Goal: Task Accomplishment & Management: Complete application form

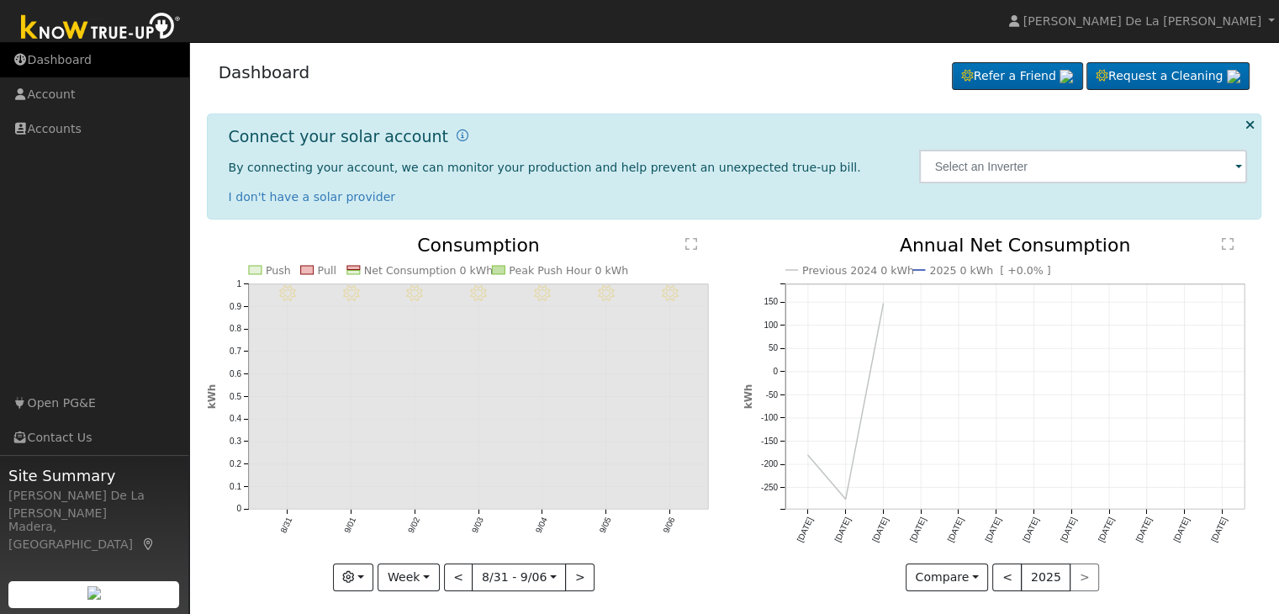
click at [75, 63] on link "Dashboard" at bounding box center [94, 60] width 189 height 34
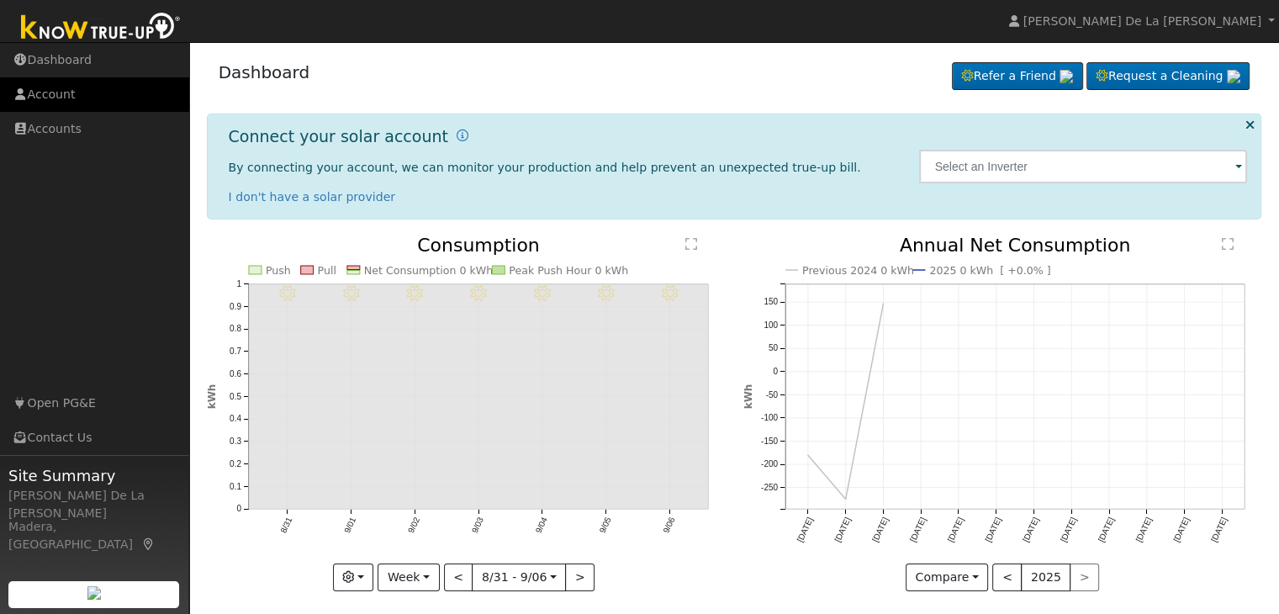
click at [68, 98] on link "Account" at bounding box center [94, 94] width 189 height 34
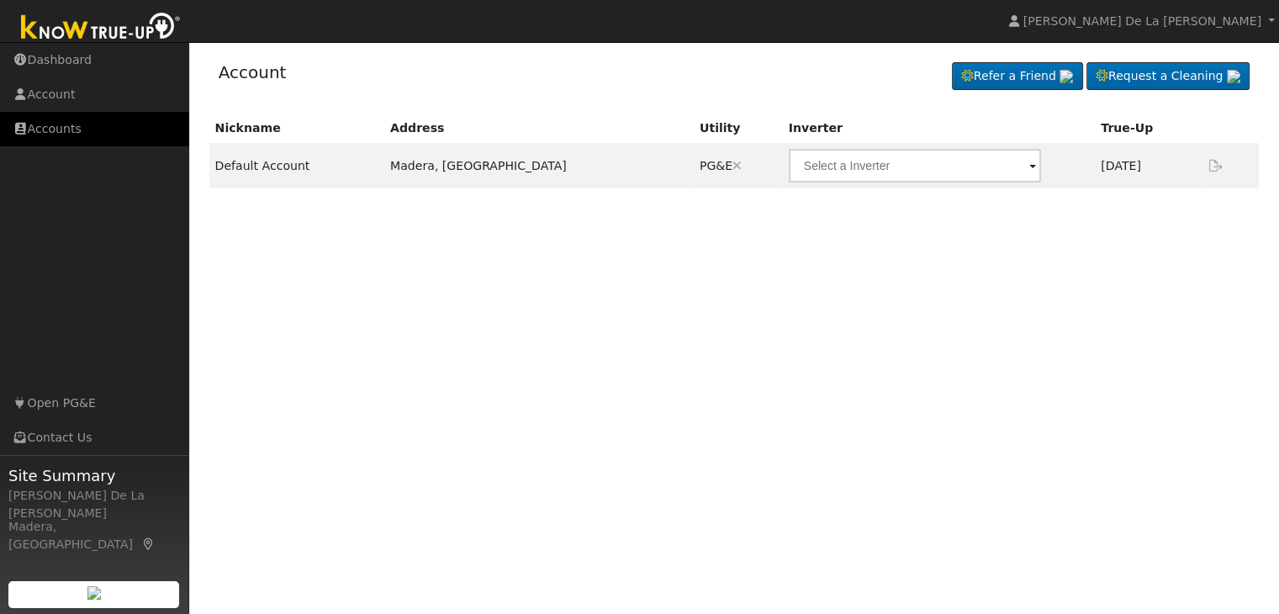
click at [53, 139] on link "Accounts" at bounding box center [94, 129] width 189 height 34
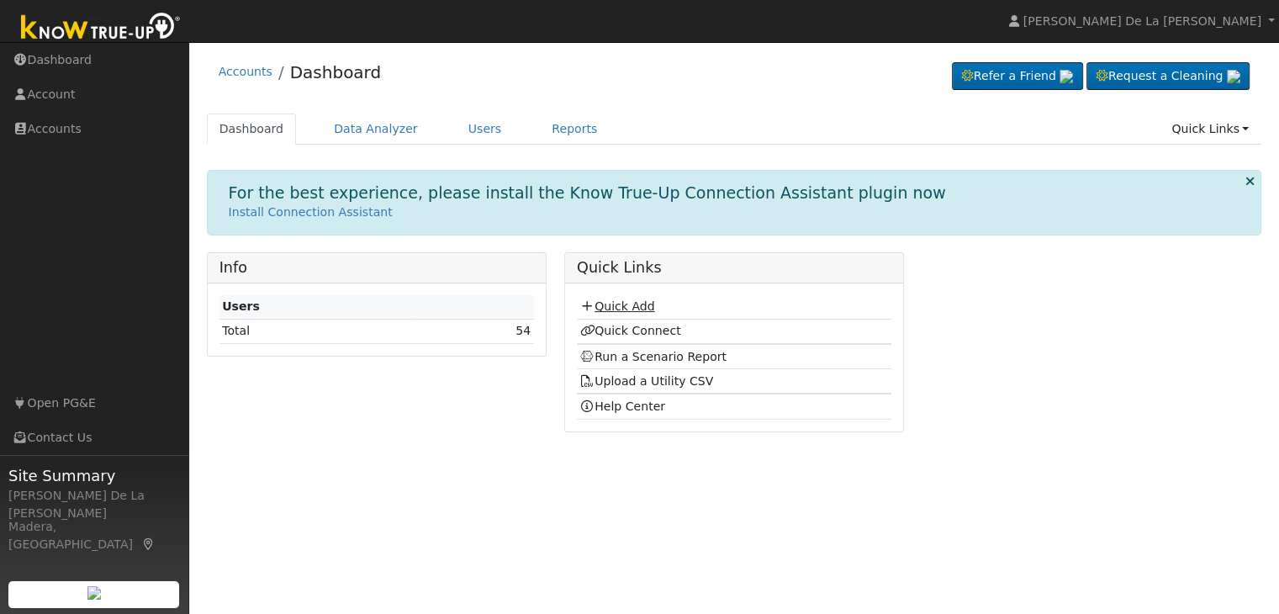
click at [614, 304] on link "Quick Add" at bounding box center [616, 305] width 75 height 13
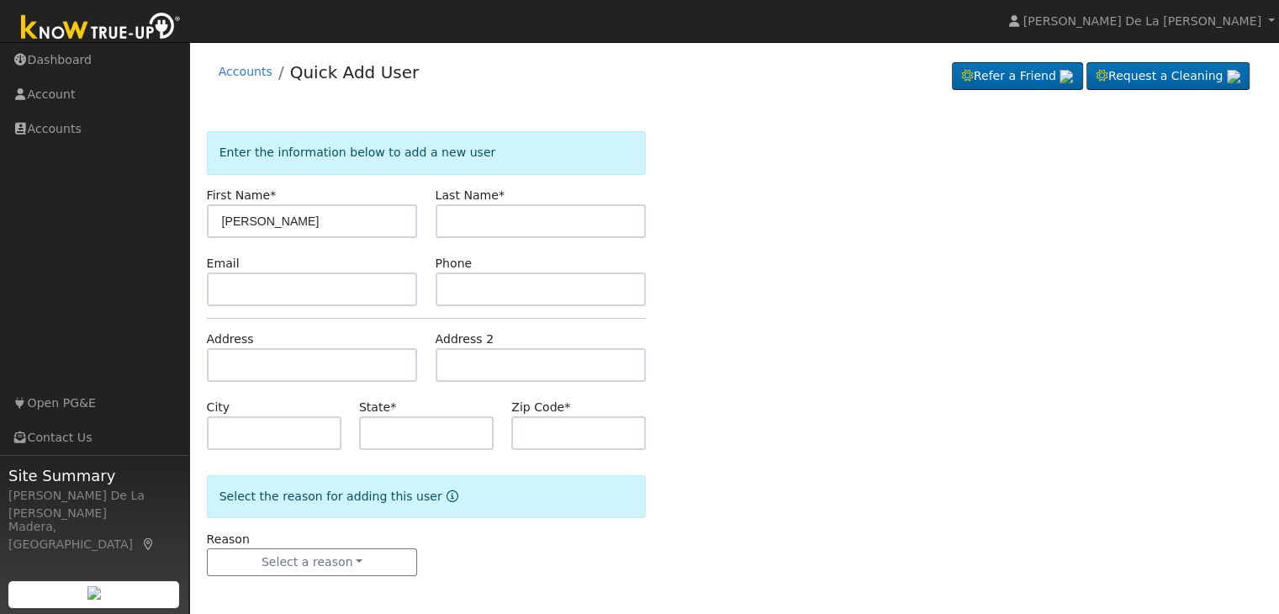
type input "[PERSON_NAME]"
click at [553, 225] on input "text" at bounding box center [541, 221] width 211 height 34
type input "[PERSON_NAME]"
click at [335, 281] on input "text" at bounding box center [312, 289] width 211 height 34
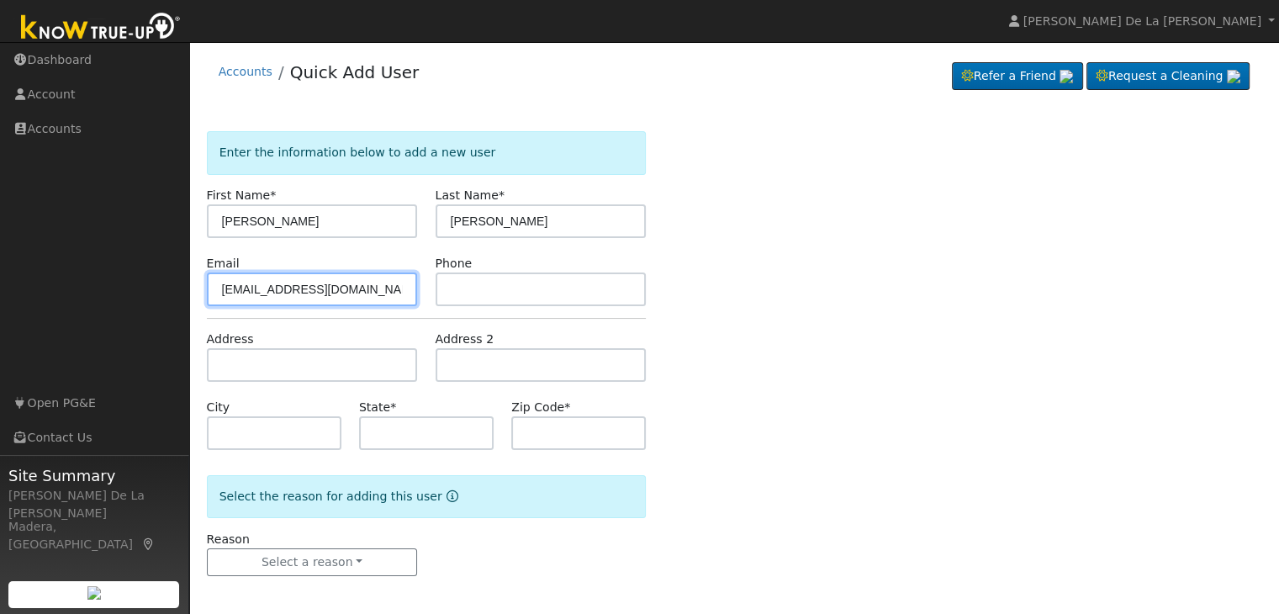
type input "[EMAIL_ADDRESS][DOMAIN_NAME]"
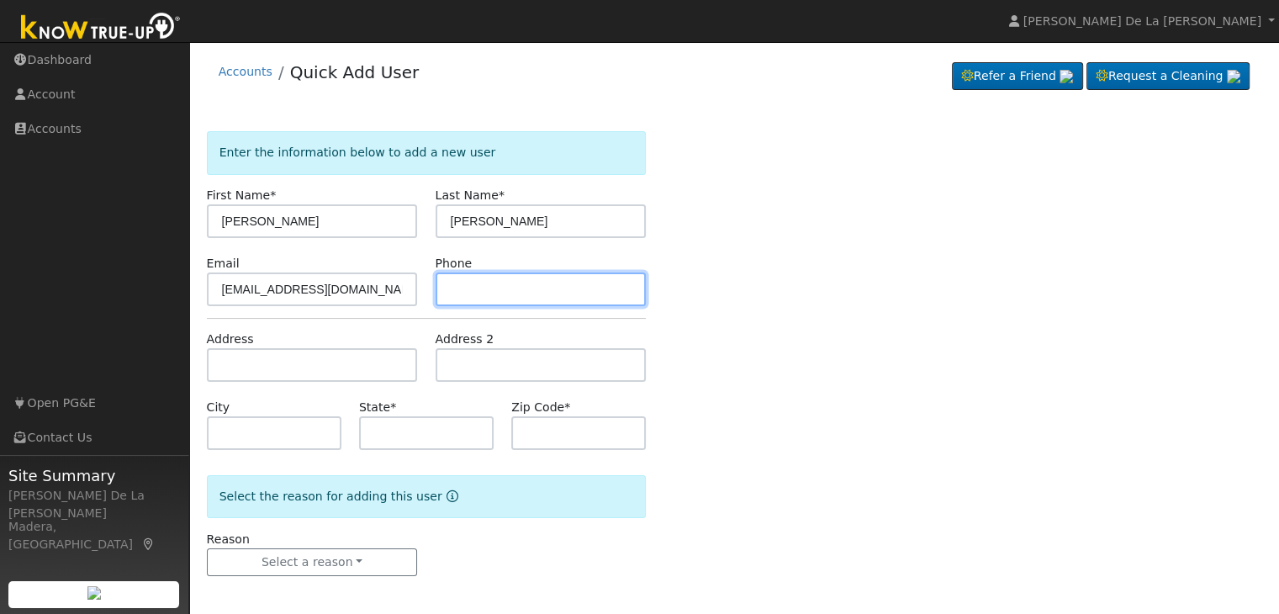
click at [481, 280] on input "text" at bounding box center [541, 289] width 211 height 34
type input "3239755826"
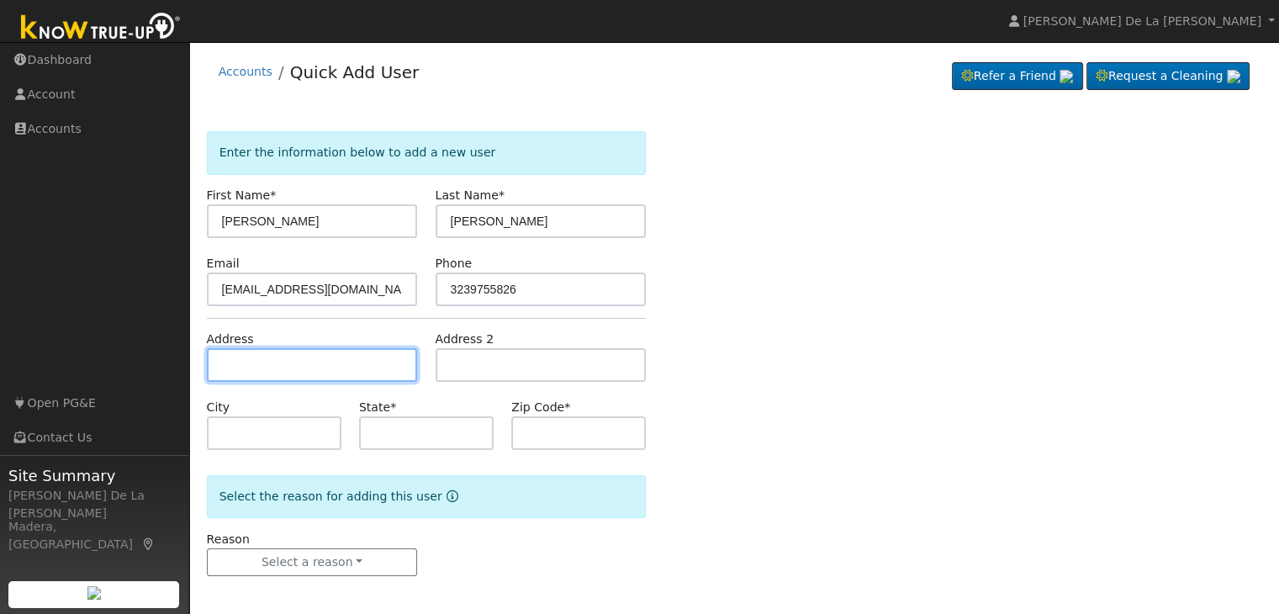
click at [357, 364] on input "text" at bounding box center [312, 365] width 211 height 34
type input "[STREET_ADDRESS]"
type input "[GEOGRAPHIC_DATA]"
type input "CA"
type input "93727"
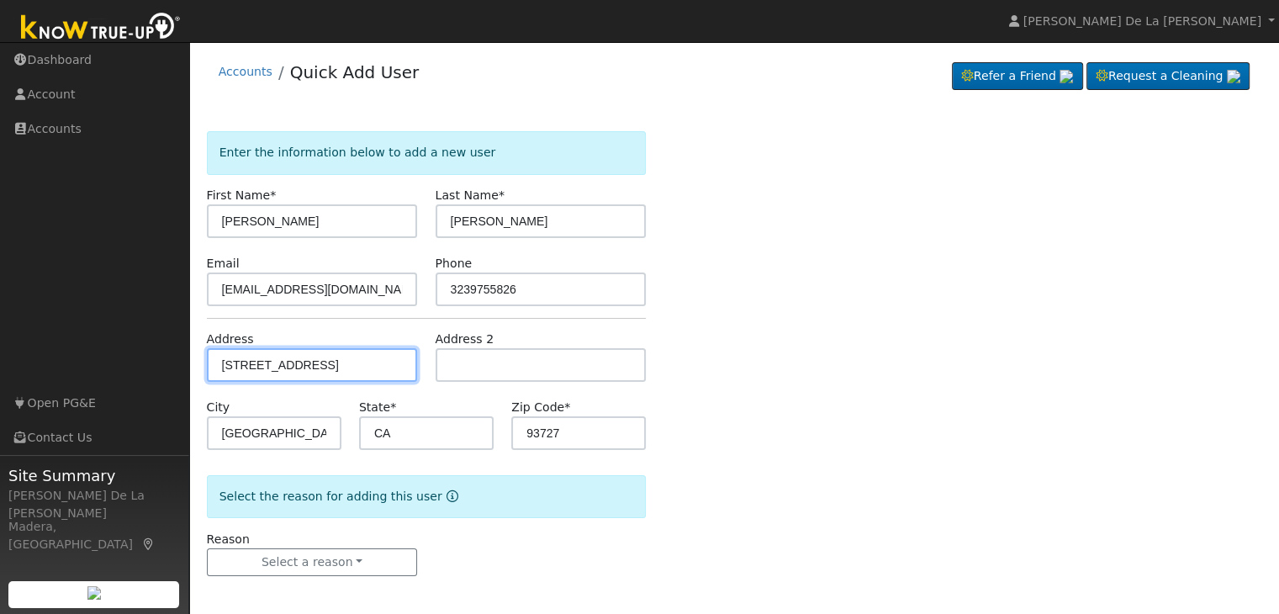
scroll to position [3, 0]
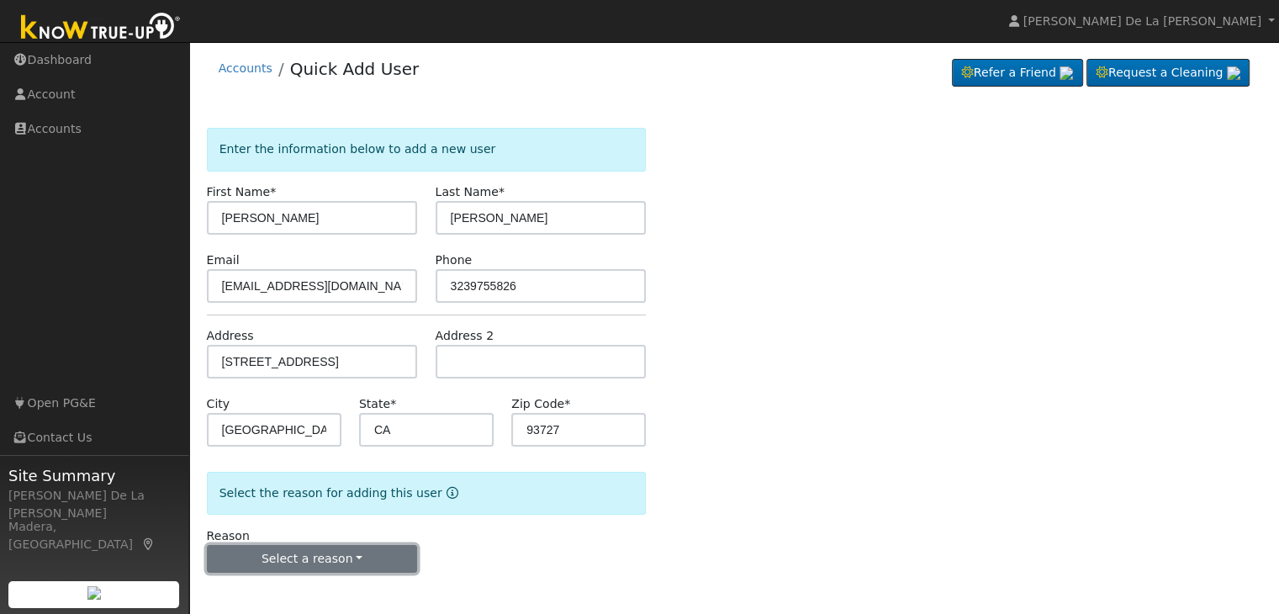
click at [357, 565] on button "Select a reason" at bounding box center [312, 559] width 211 height 29
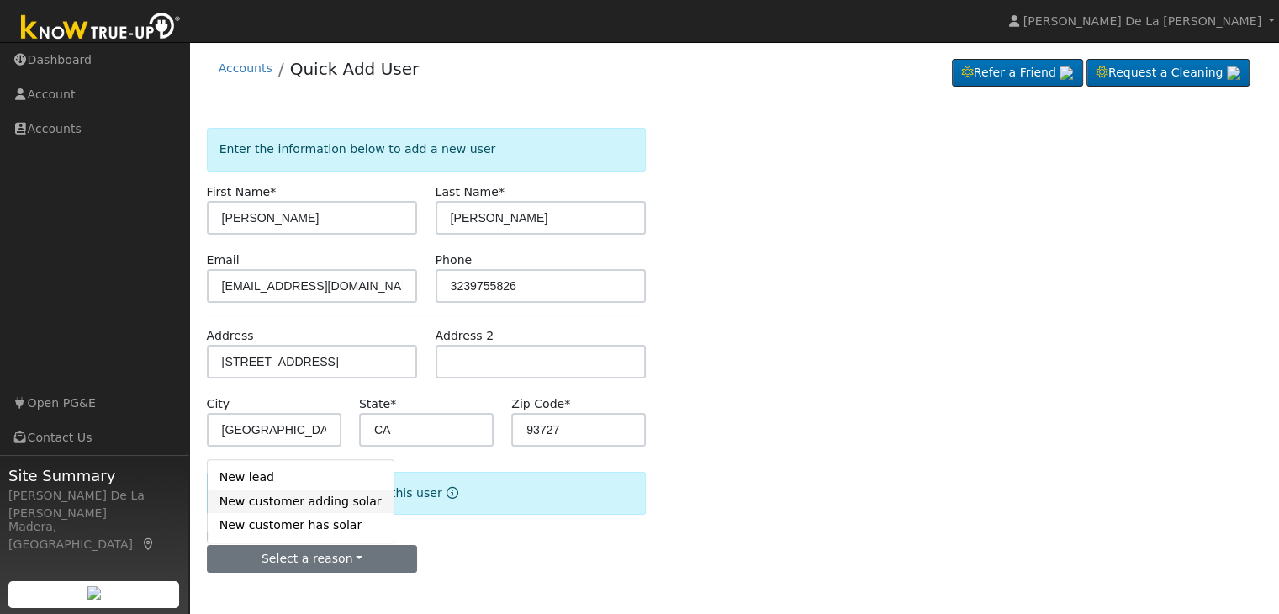
click at [329, 505] on link "New customer adding solar" at bounding box center [301, 501] width 186 height 24
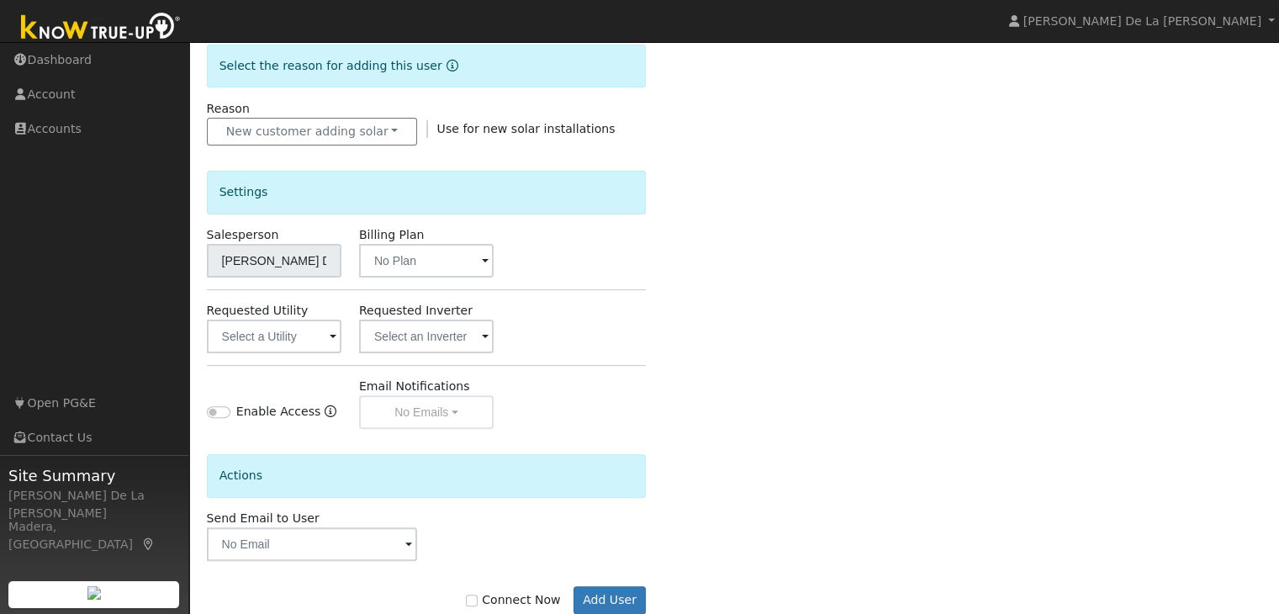
scroll to position [471, 0]
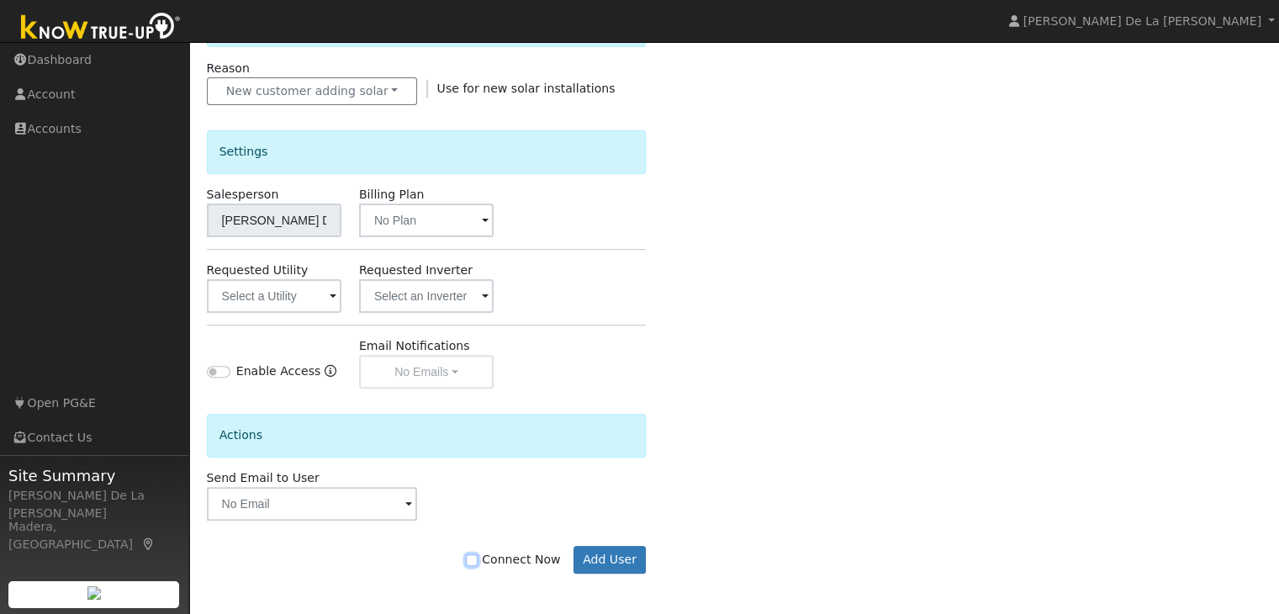
click at [478, 555] on input "Connect Now" at bounding box center [472, 560] width 12 height 12
checkbox input "true"
click at [330, 297] on span at bounding box center [333, 297] width 7 height 19
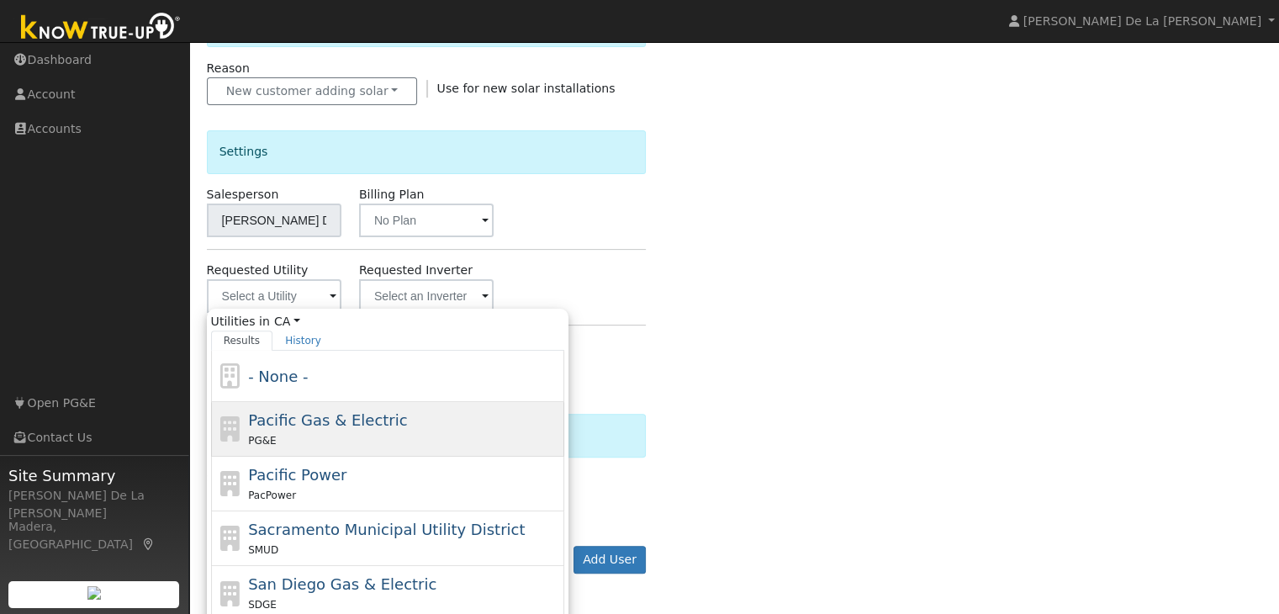
click at [338, 431] on div "PG&E" at bounding box center [404, 440] width 312 height 18
type input "Pacific Gas & Electric"
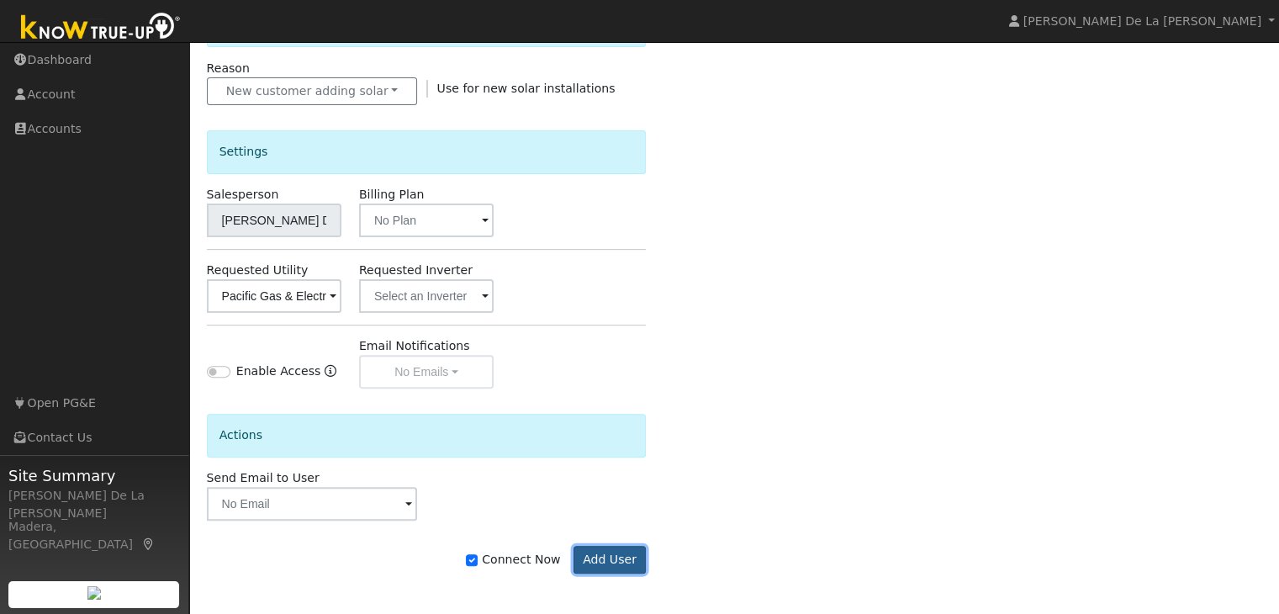
click at [617, 559] on button "Add User" at bounding box center [610, 560] width 73 height 29
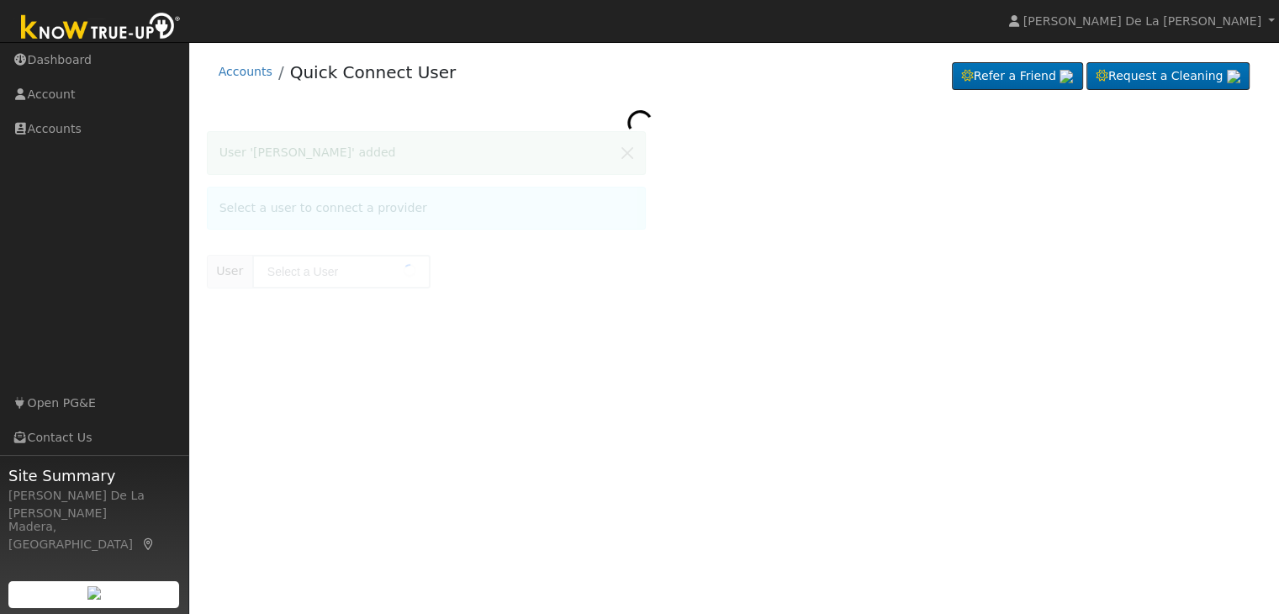
type input "Eustaquia pascual garcia"
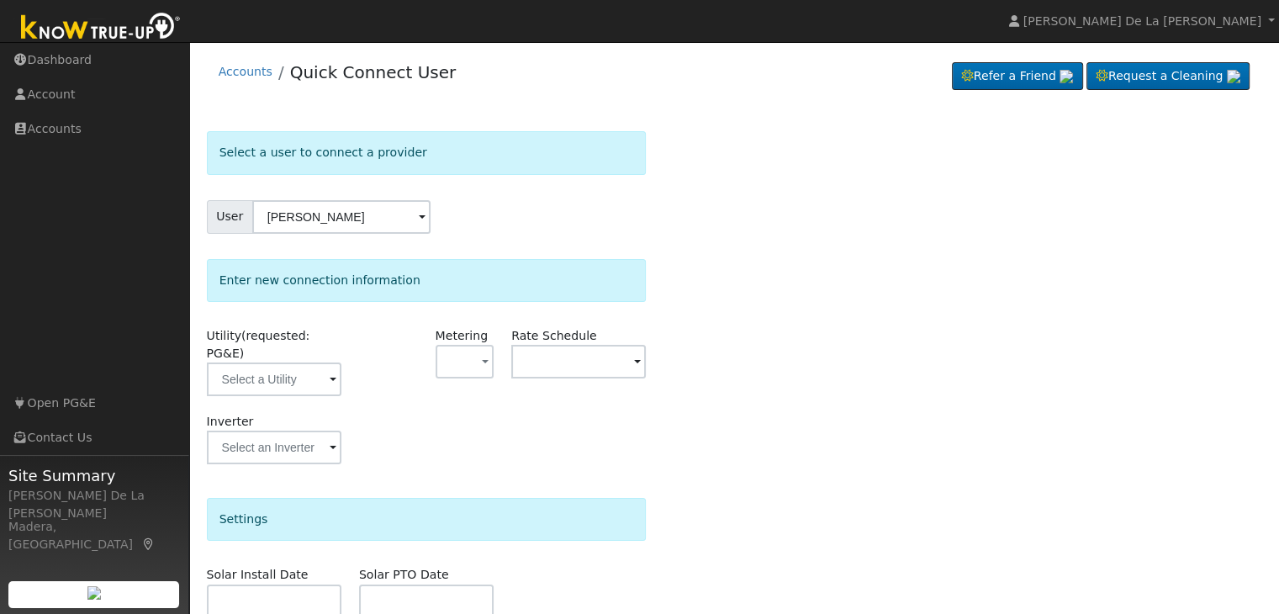
click at [334, 371] on span at bounding box center [333, 380] width 7 height 19
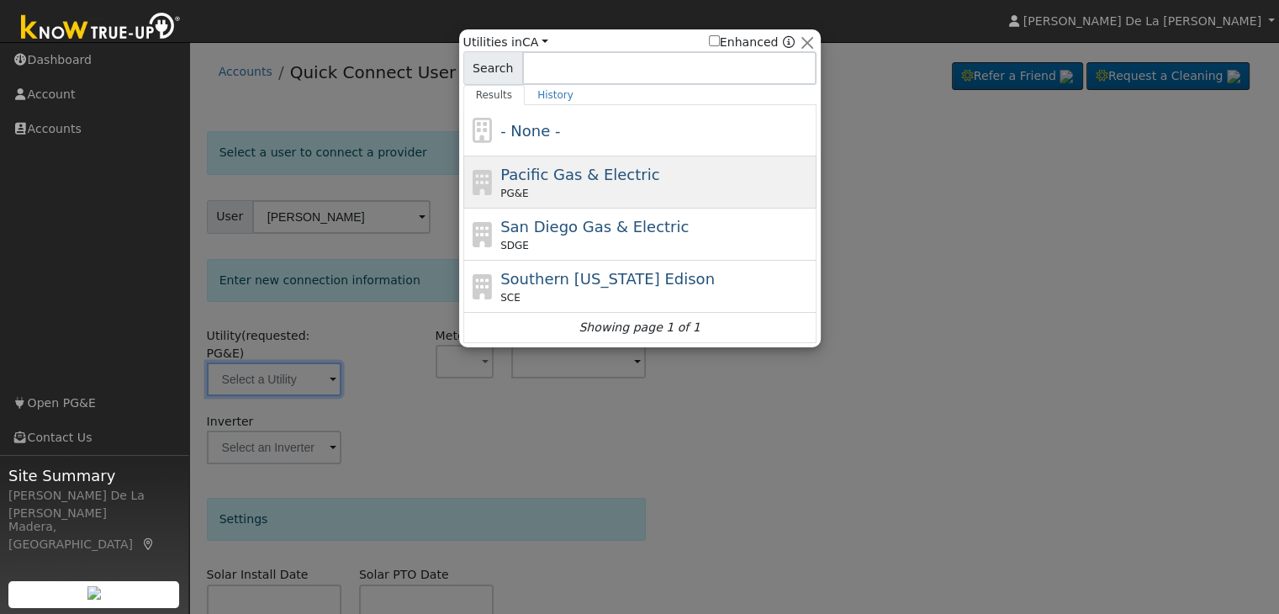
click at [619, 182] on span "Pacific Gas & Electric" at bounding box center [579, 175] width 159 height 18
type input "PG&E"
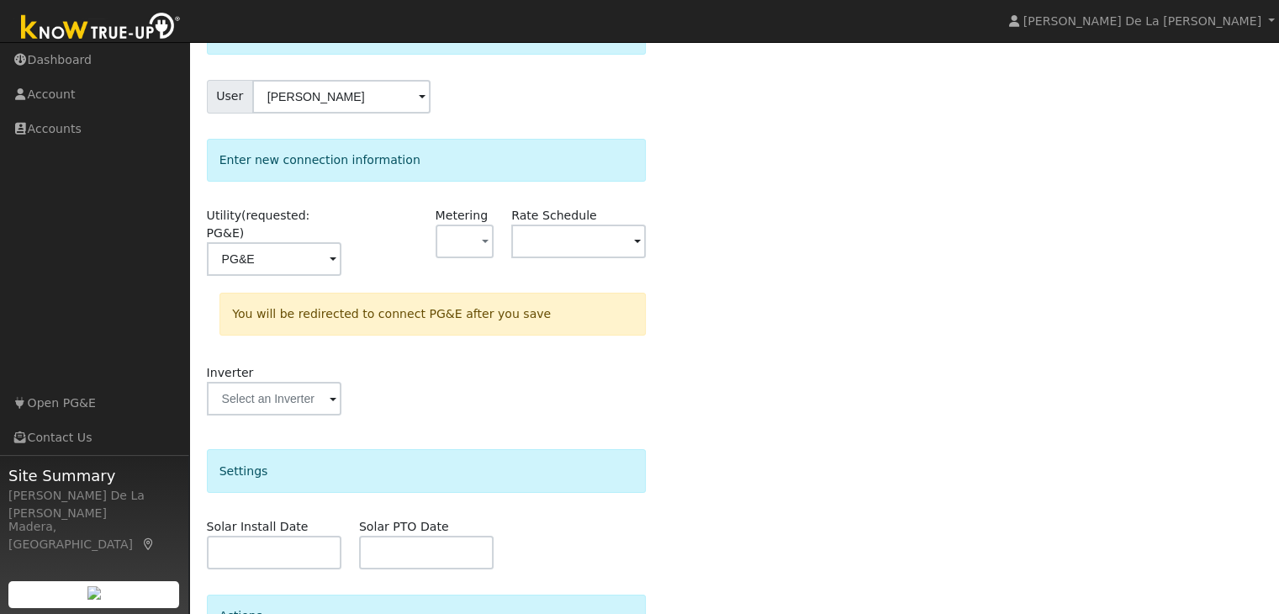
scroll to position [271, 0]
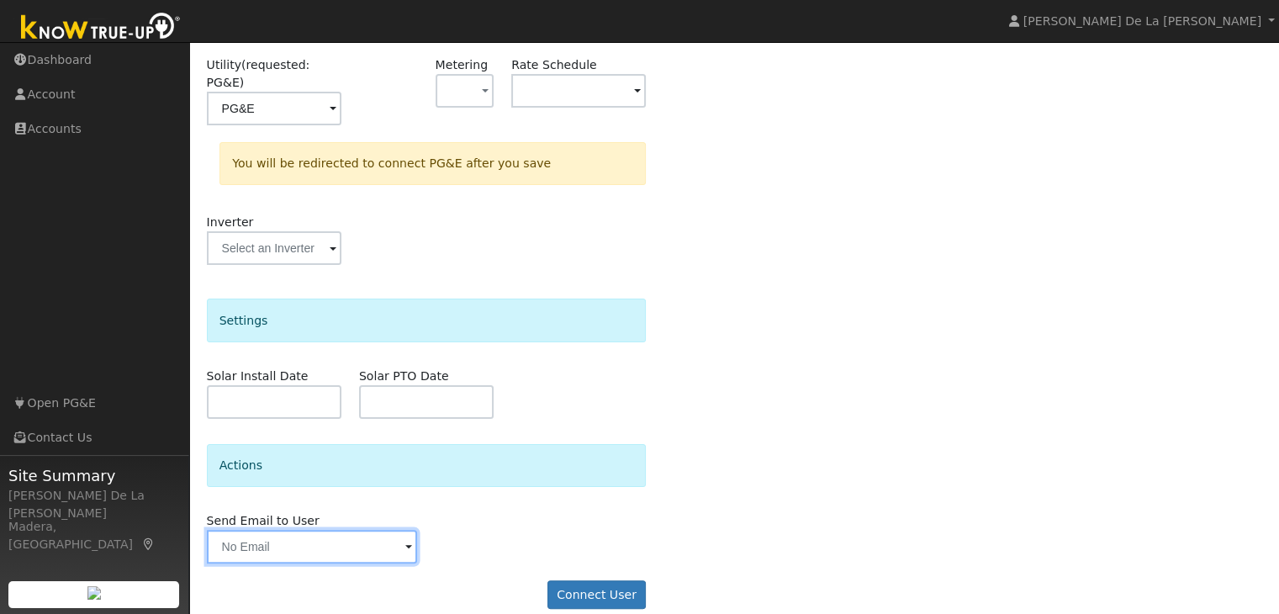
click at [402, 530] on input "text" at bounding box center [312, 547] width 211 height 34
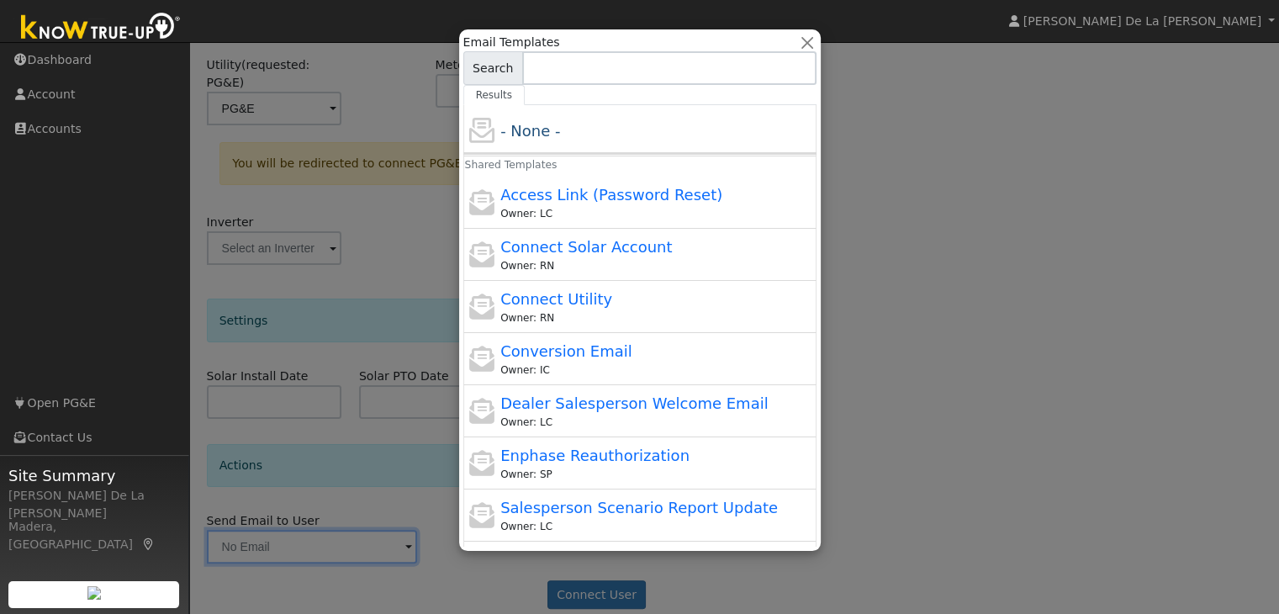
click at [908, 492] on div at bounding box center [639, 307] width 1279 height 614
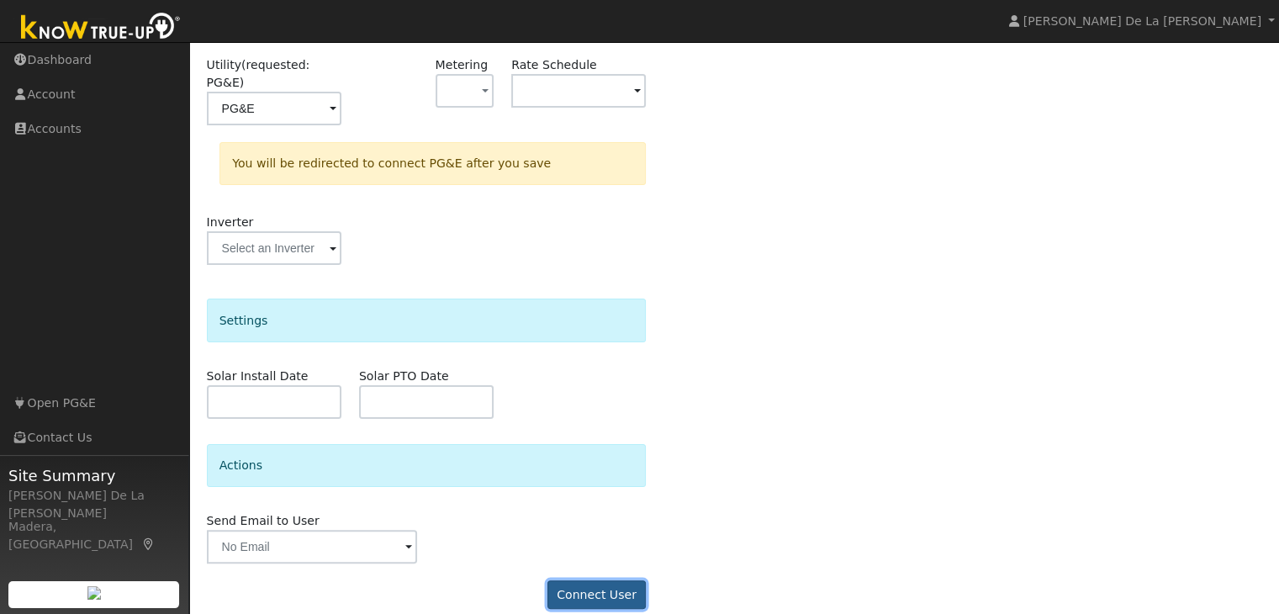
click at [629, 580] on button "Connect User" at bounding box center [596, 594] width 99 height 29
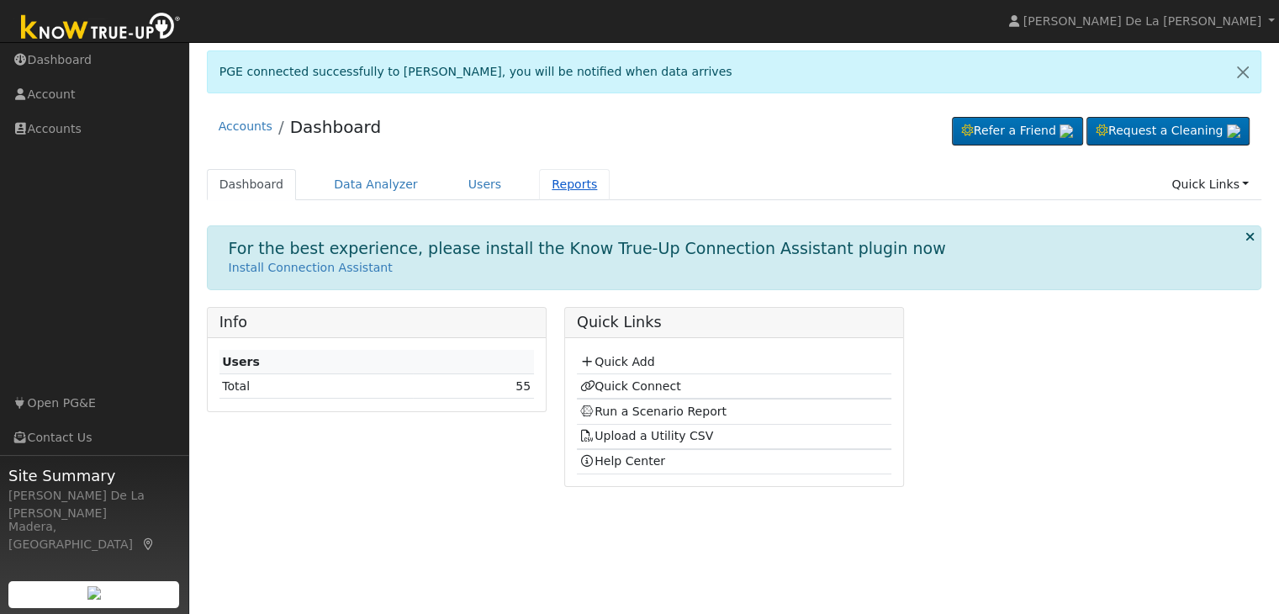
click at [539, 179] on link "Reports" at bounding box center [574, 184] width 71 height 31
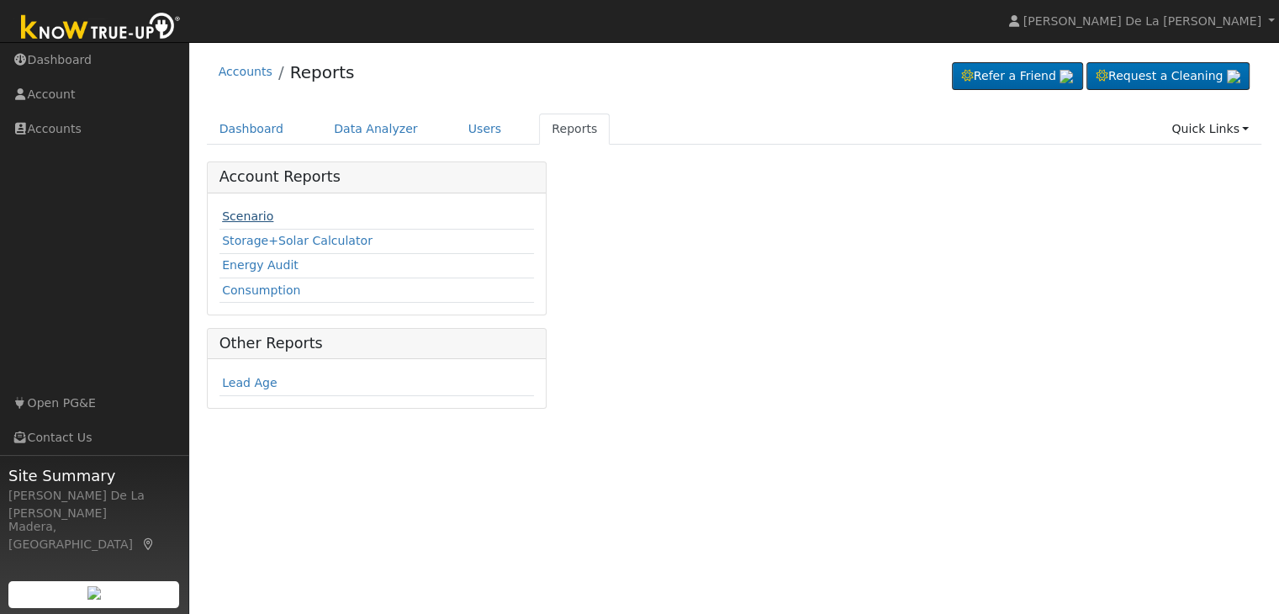
click at [249, 219] on link "Scenario" at bounding box center [247, 215] width 51 height 13
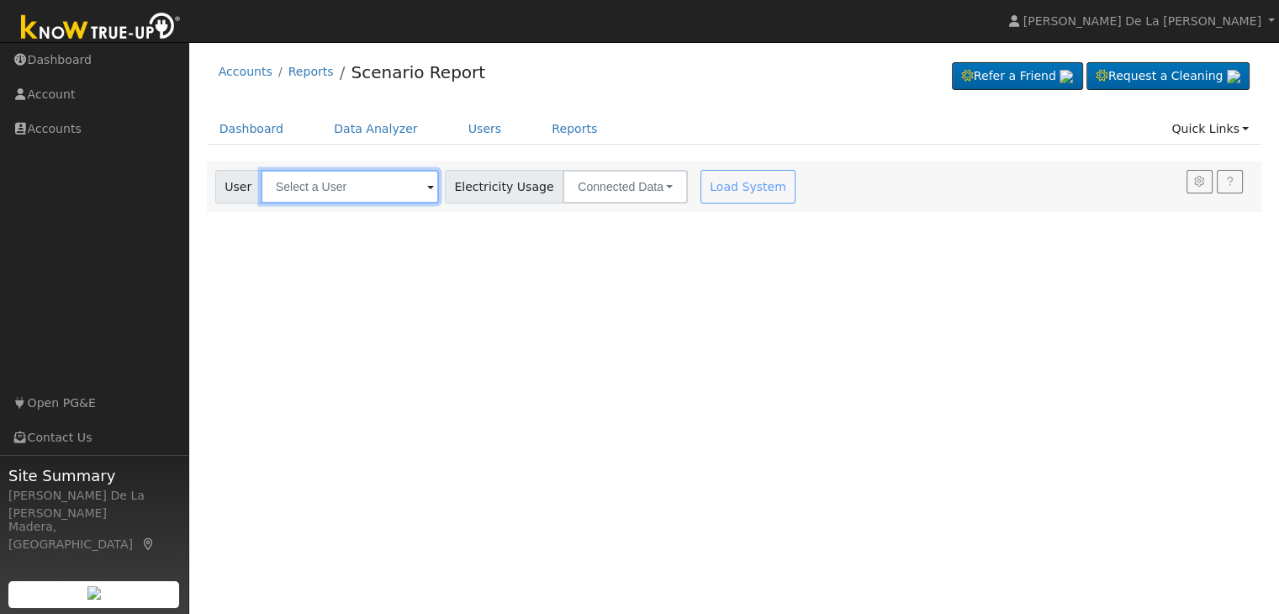
click at [418, 187] on input "text" at bounding box center [350, 187] width 178 height 34
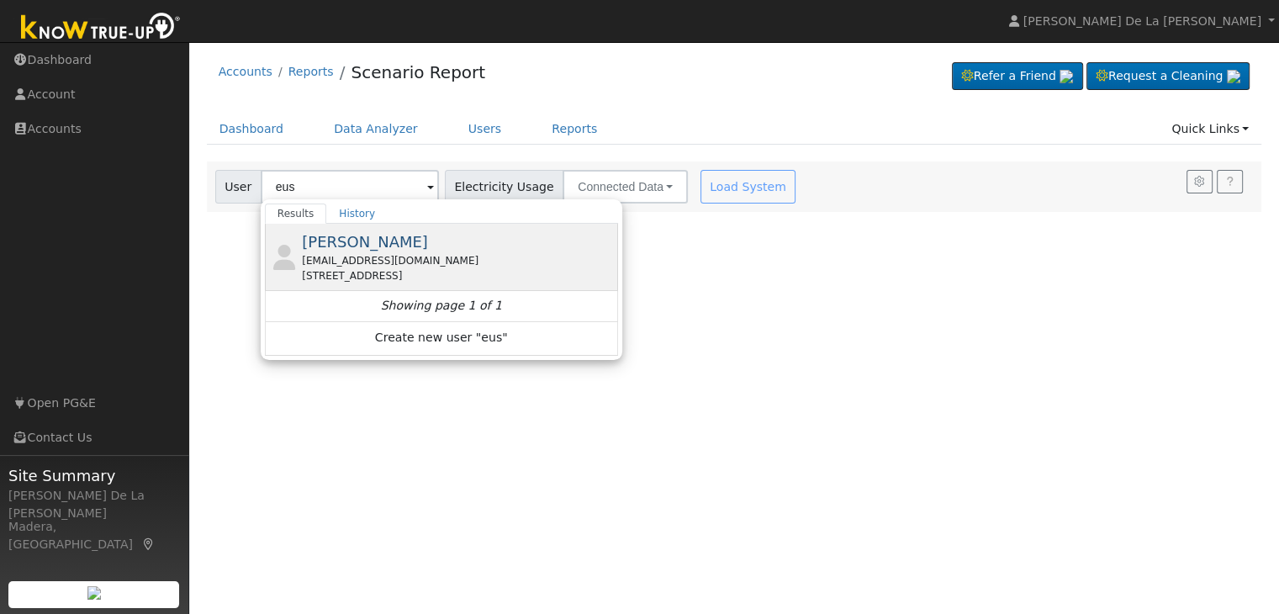
click at [464, 251] on div "[PERSON_NAME] [PERSON_NAME][EMAIL_ADDRESS][DOMAIN_NAME] [STREET_ADDRESS]" at bounding box center [458, 256] width 312 height 53
type input "[PERSON_NAME]"
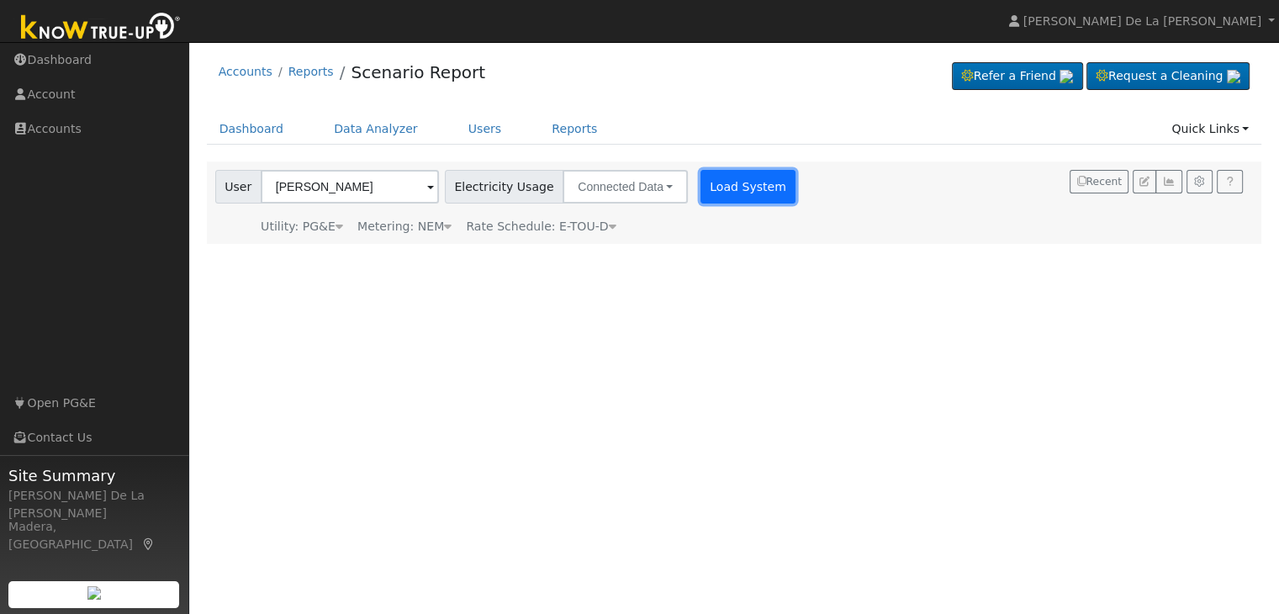
click at [727, 190] on button "Load System" at bounding box center [749, 187] width 96 height 34
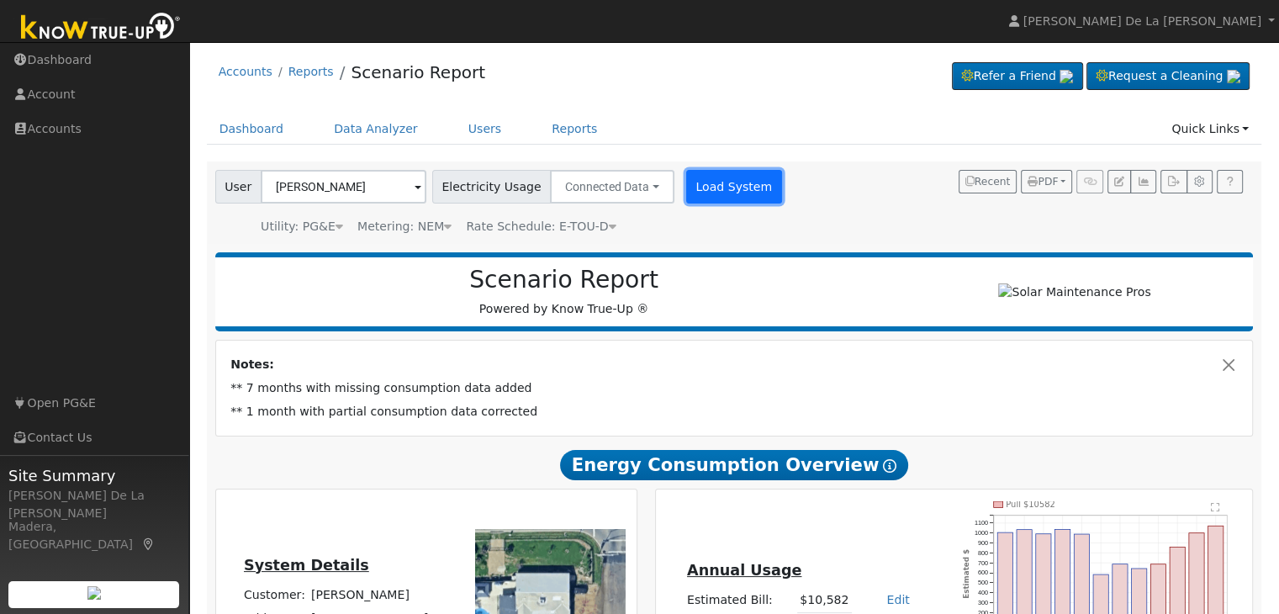
click at [710, 193] on button "Load System" at bounding box center [734, 187] width 96 height 34
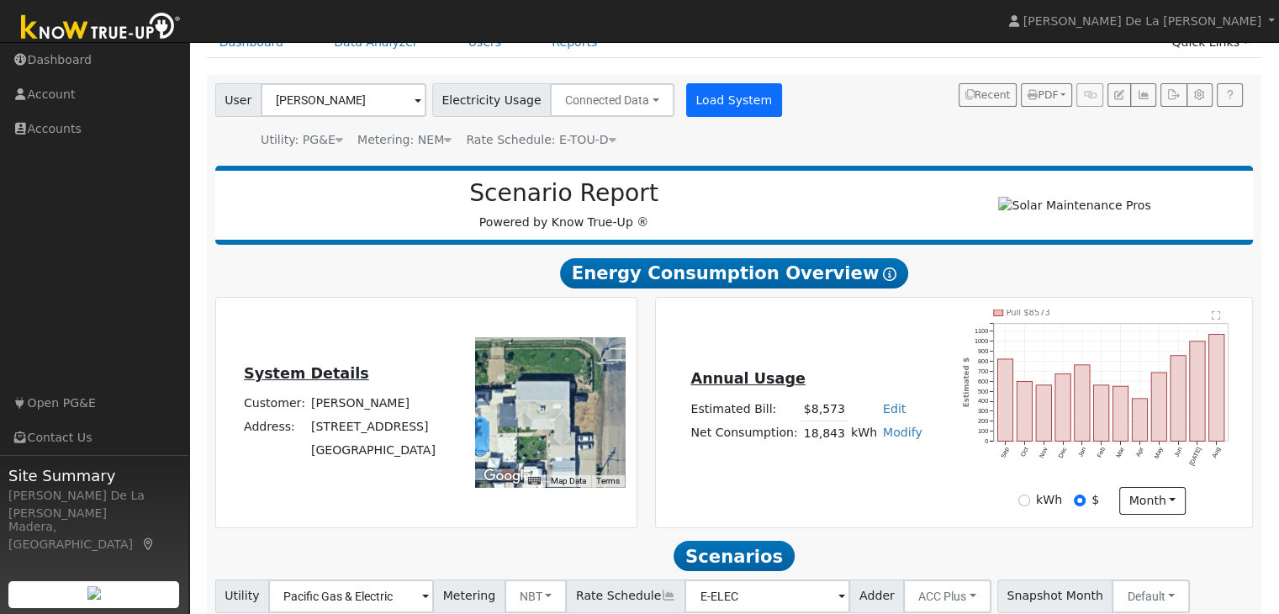
scroll to position [212, 0]
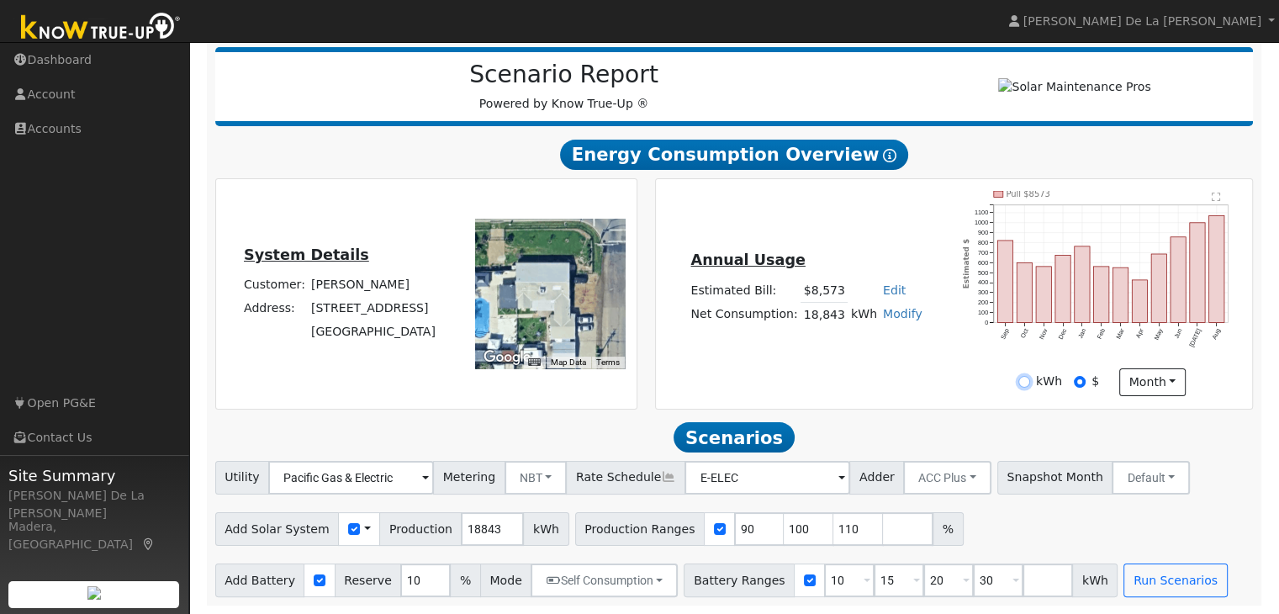
click at [1028, 383] on input "kWh" at bounding box center [1024, 382] width 12 height 12
radio input "true"
radio input "false"
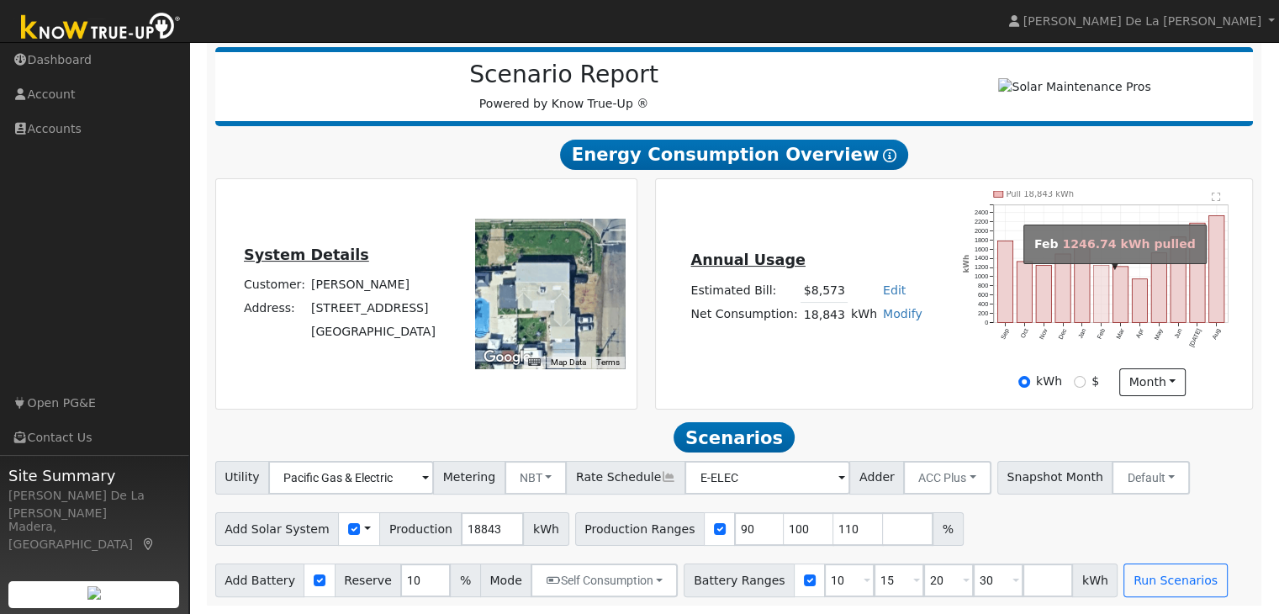
click at [1099, 310] on rect "onclick=""" at bounding box center [1101, 293] width 15 height 57
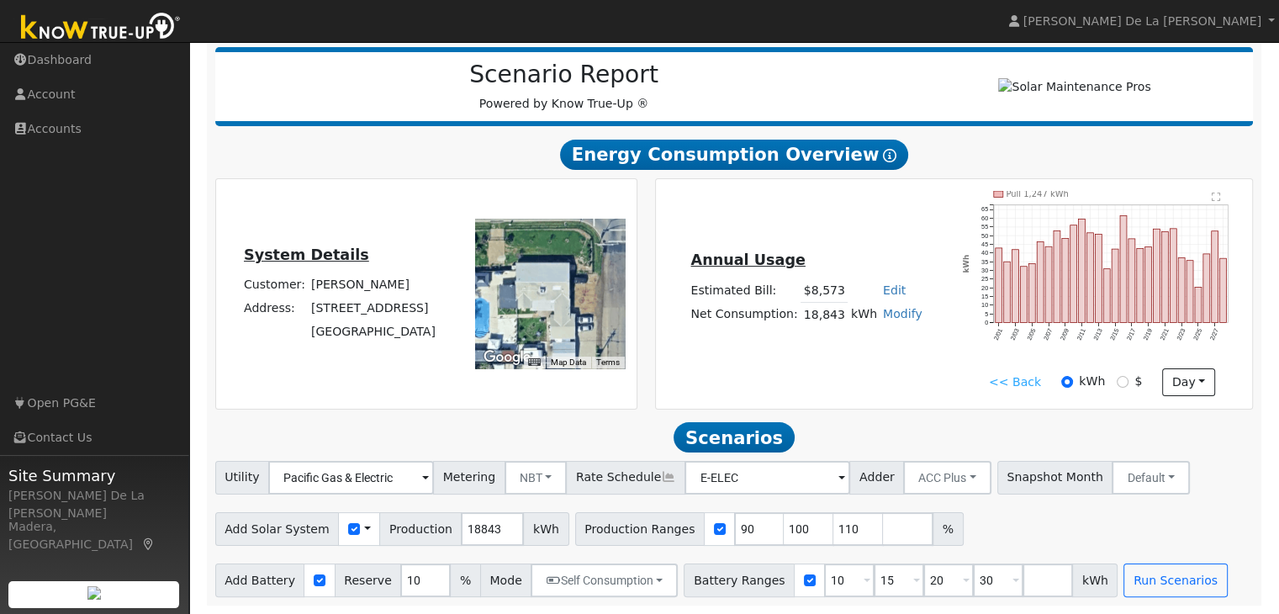
click at [1009, 378] on link "<< Back" at bounding box center [1015, 382] width 52 height 18
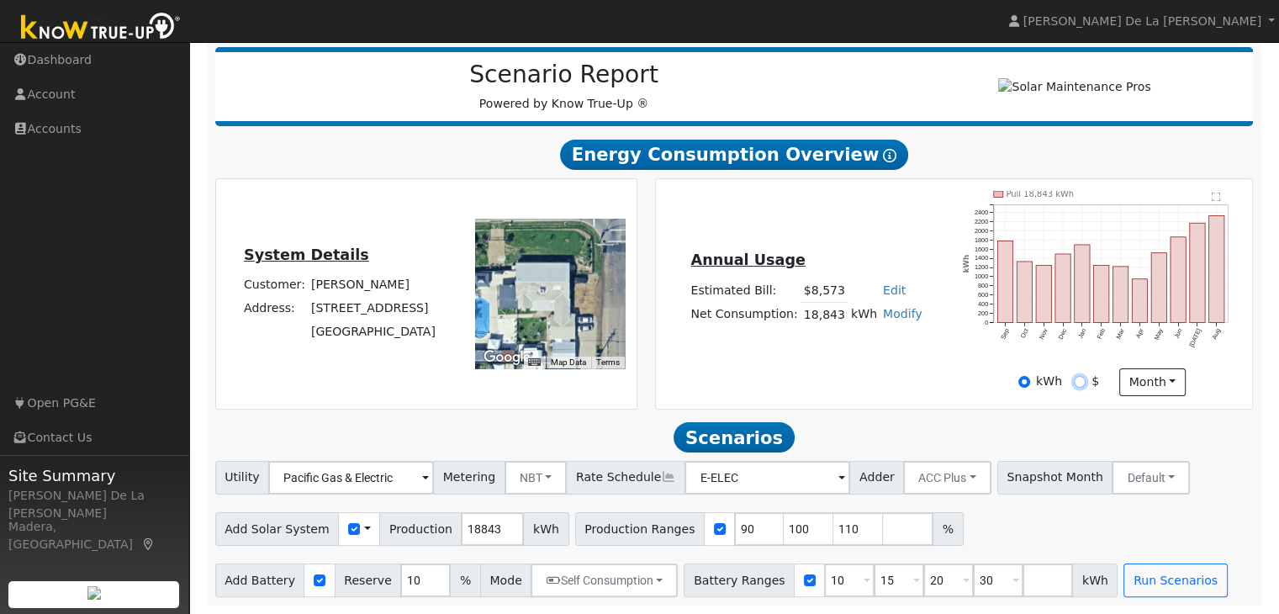
click at [1082, 378] on input "$" at bounding box center [1080, 382] width 12 height 12
radio input "true"
radio input "false"
click at [74, 408] on link "Open PG&E" at bounding box center [94, 403] width 189 height 34
